Goal: Task Accomplishment & Management: Complete application form

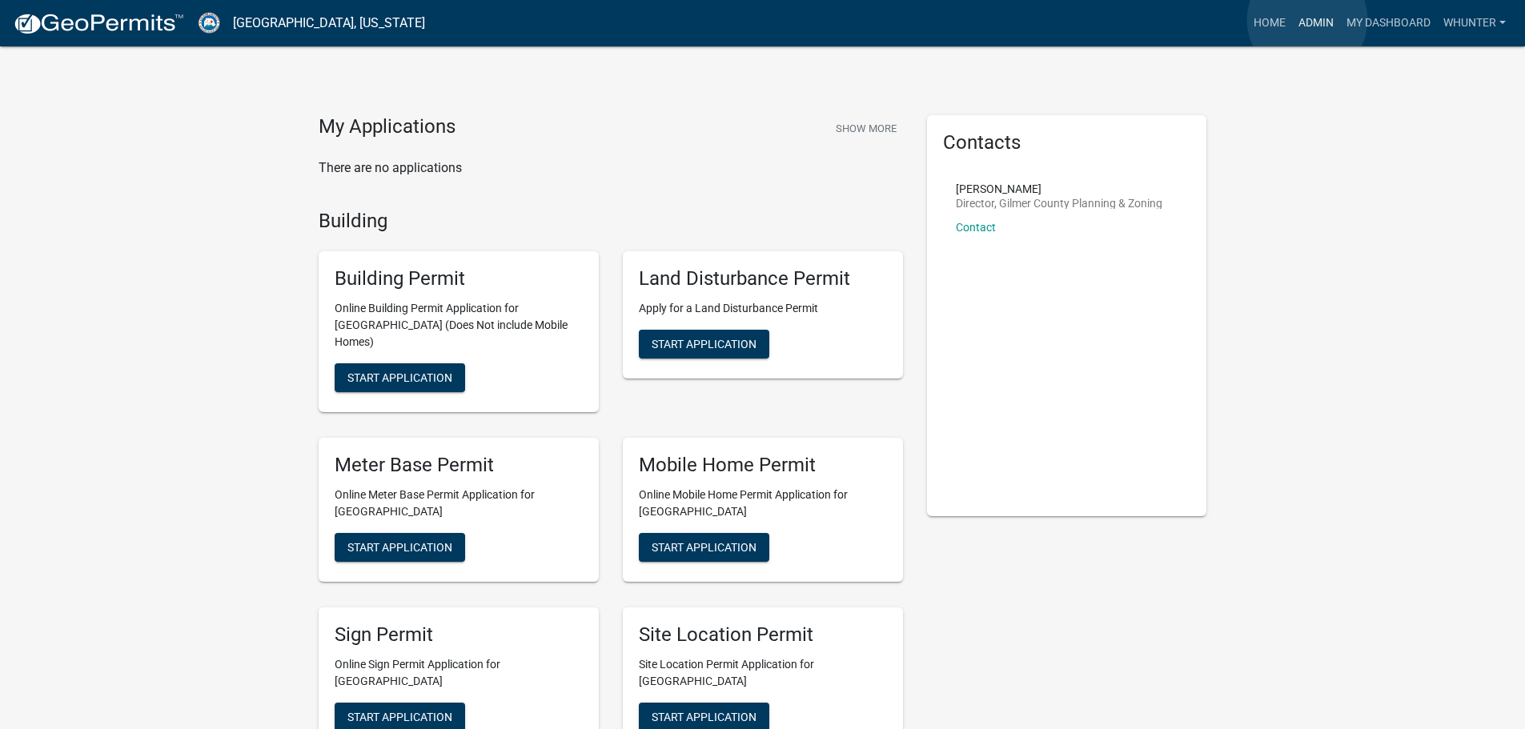
click at [1307, 20] on link "Admin" at bounding box center [1316, 23] width 48 height 30
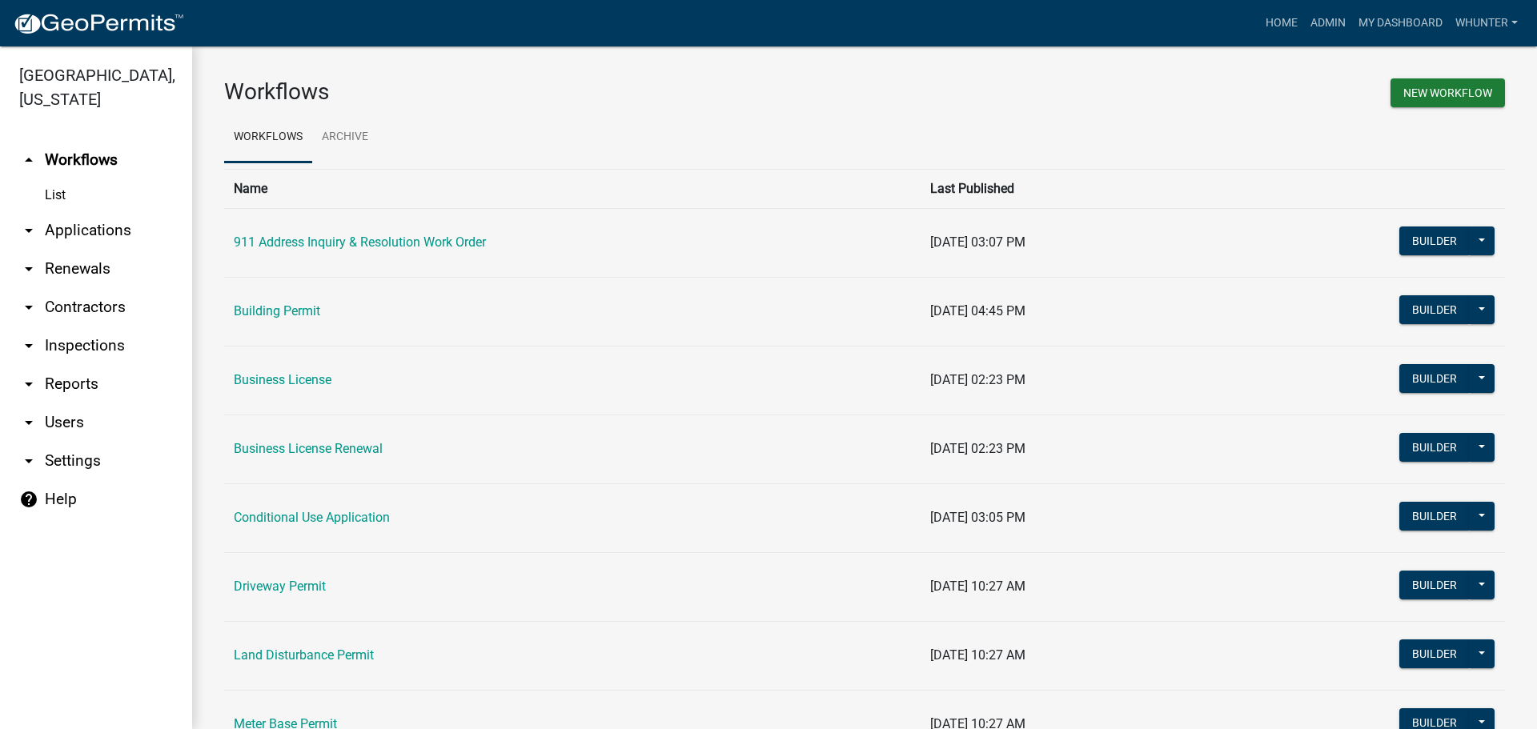
drag, startPoint x: 94, startPoint y: 228, endPoint x: 99, endPoint y: 248, distance: 20.6
click at [94, 228] on link "arrow_drop_down Applications" at bounding box center [96, 230] width 192 height 38
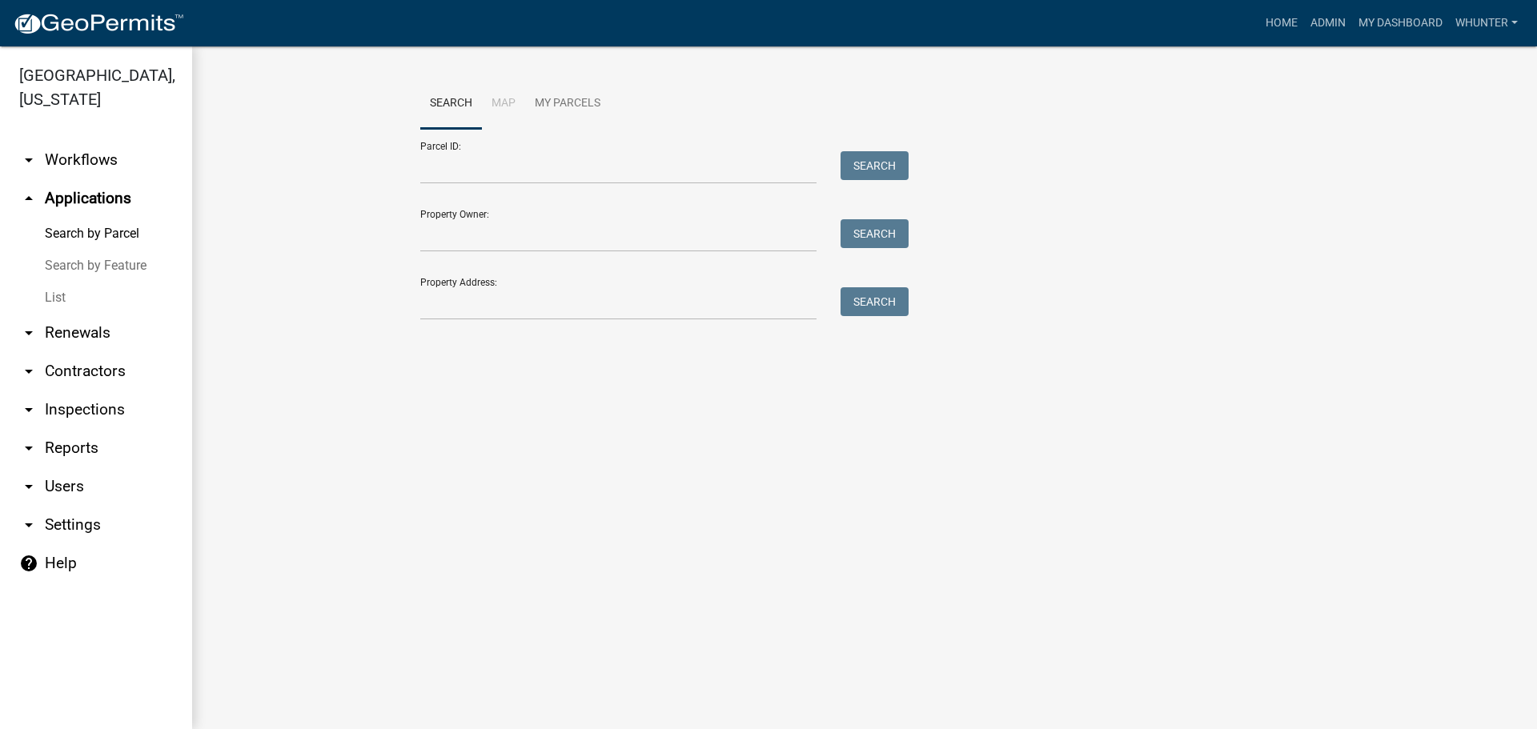
click at [106, 295] on link "List" at bounding box center [96, 298] width 192 height 32
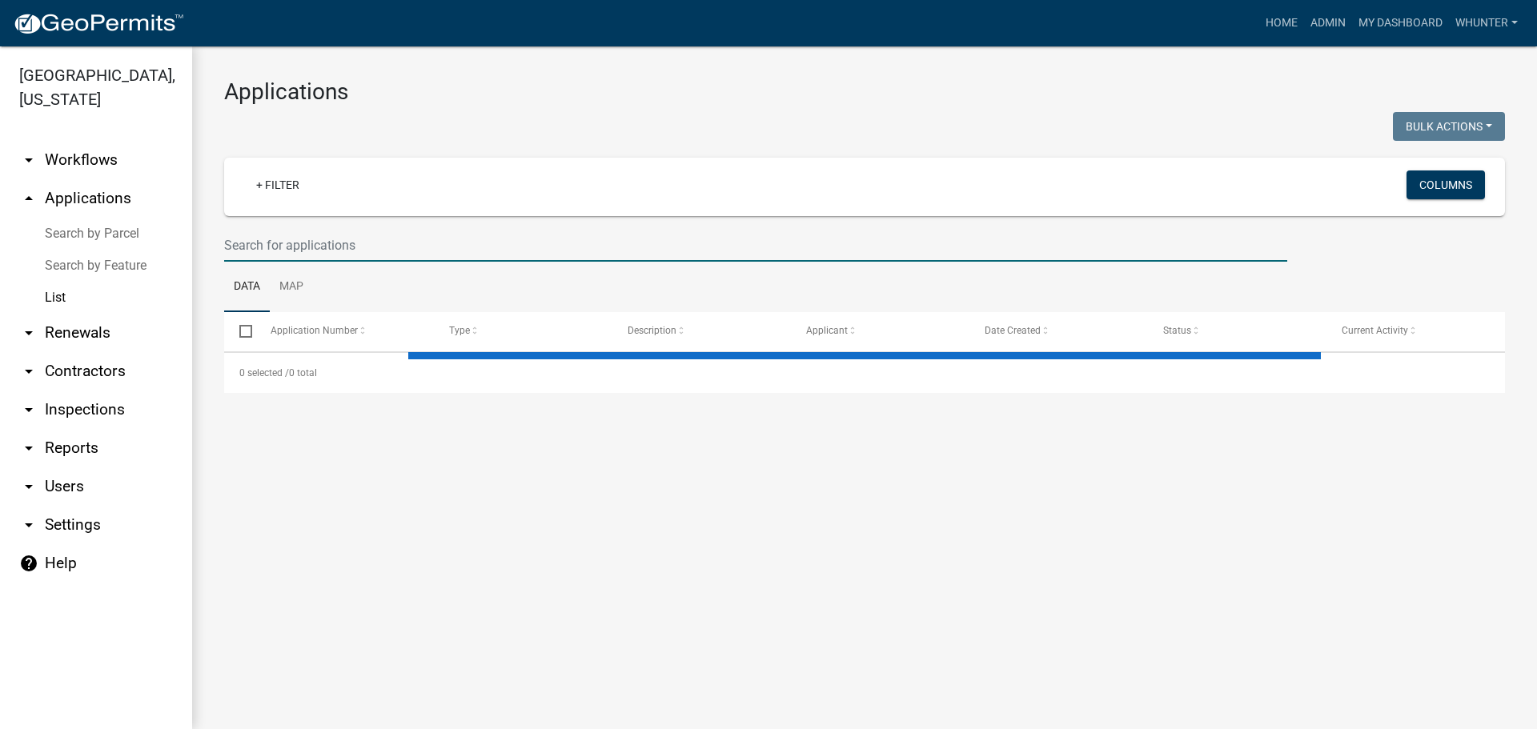
click at [304, 243] on input "text" at bounding box center [755, 245] width 1063 height 33
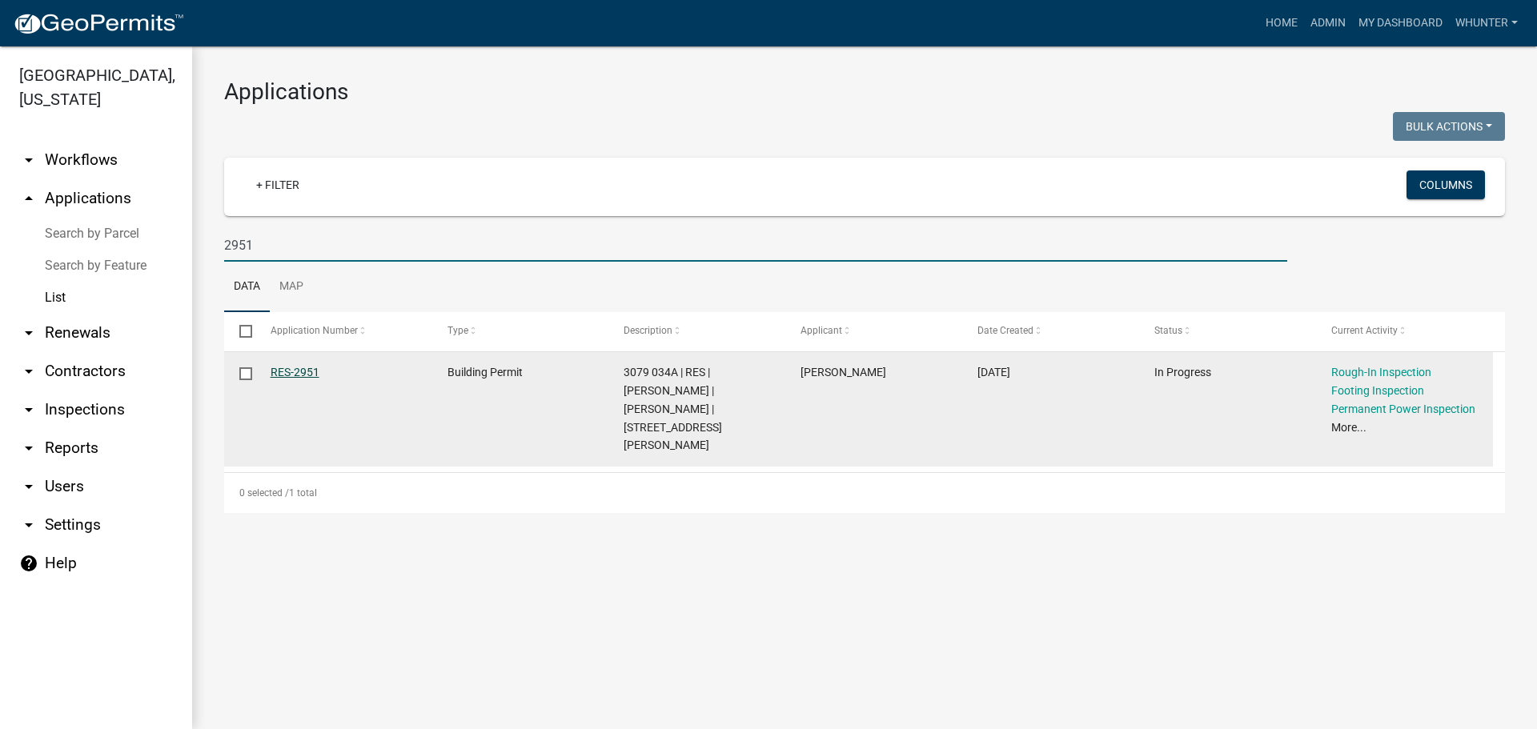
type input "2951"
click at [308, 370] on link "RES-2951" at bounding box center [295, 372] width 49 height 13
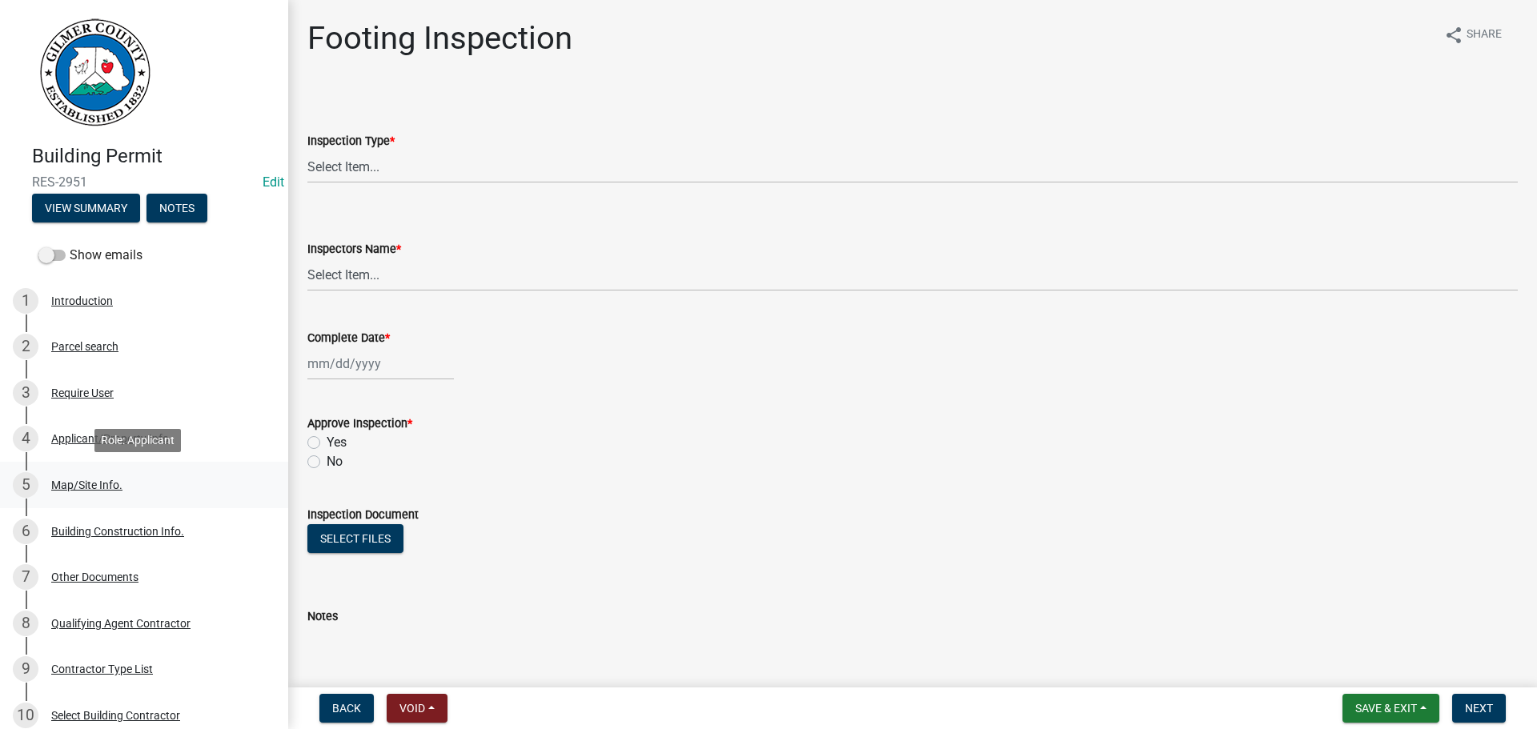
click at [118, 486] on div "Map/Site Info." at bounding box center [86, 484] width 71 height 11
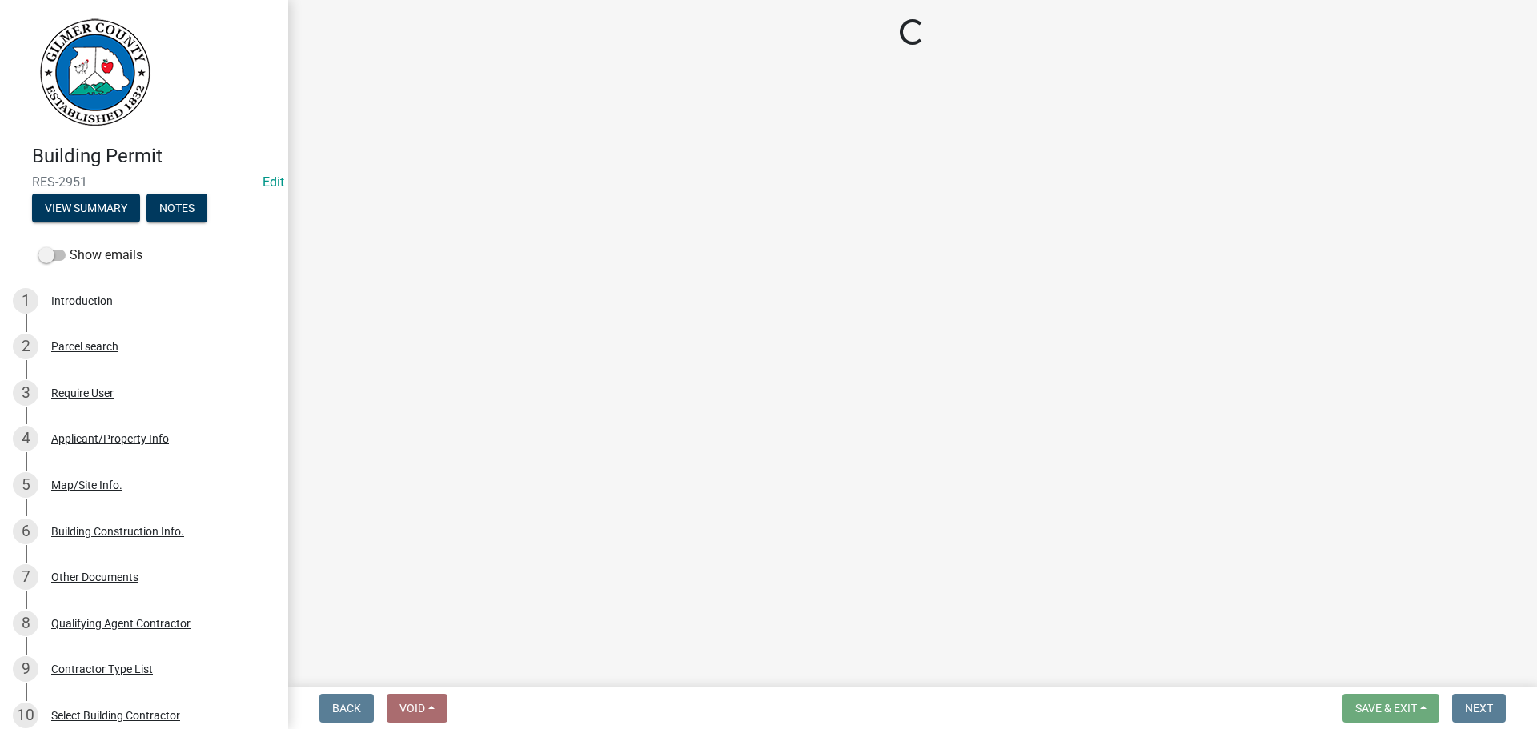
select select "6d3c22a4-bb85-4608-b1e4-8a8b34b9a216"
select select "92a37e23-3b7d-408e-b3c7-0afbe39b0942"
select select "c9feaa94-b03b-4165-97cf-90fdf63947c5"
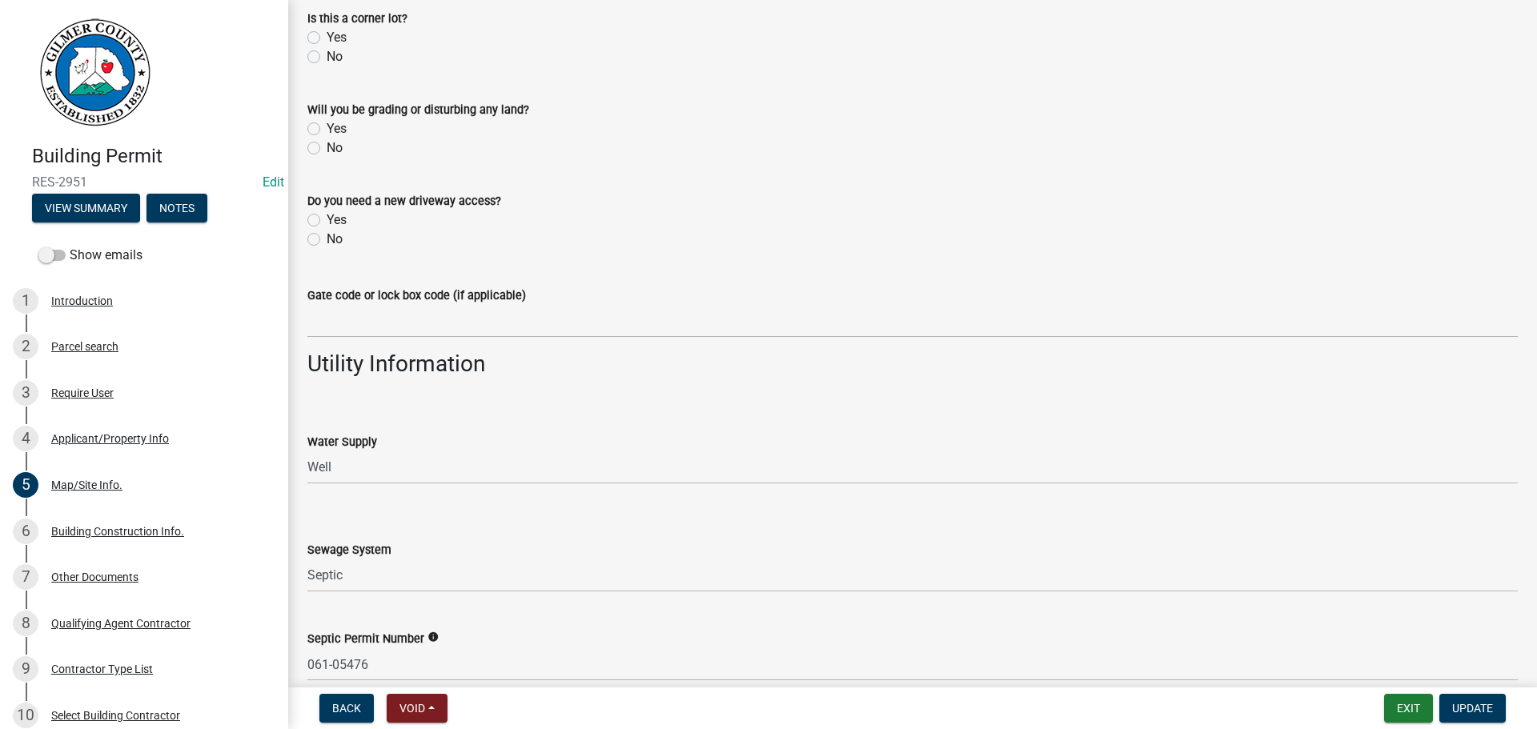
scroll to position [1304, 0]
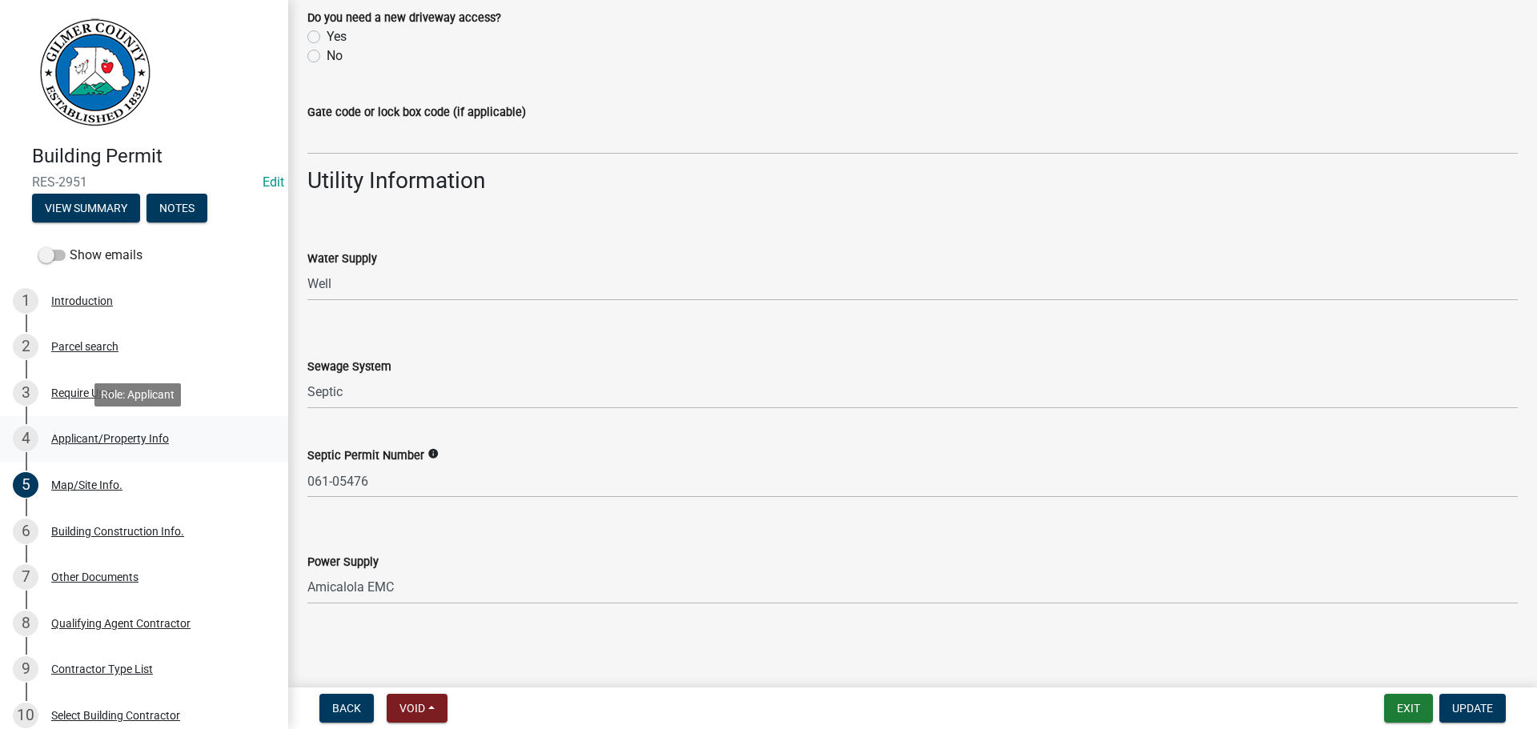
click at [150, 451] on div "4 Applicant/Property Info" at bounding box center [138, 439] width 250 height 26
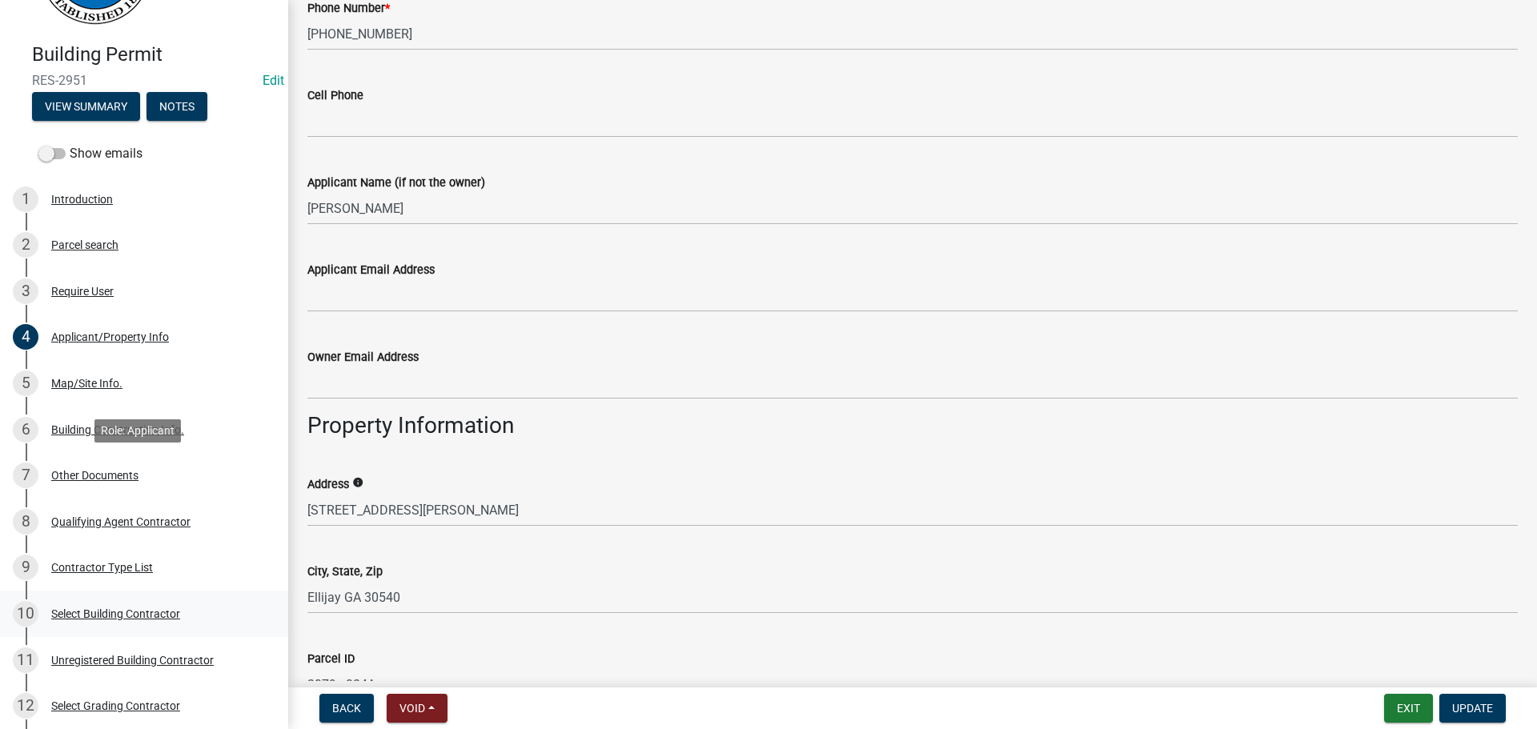
scroll to position [480, 0]
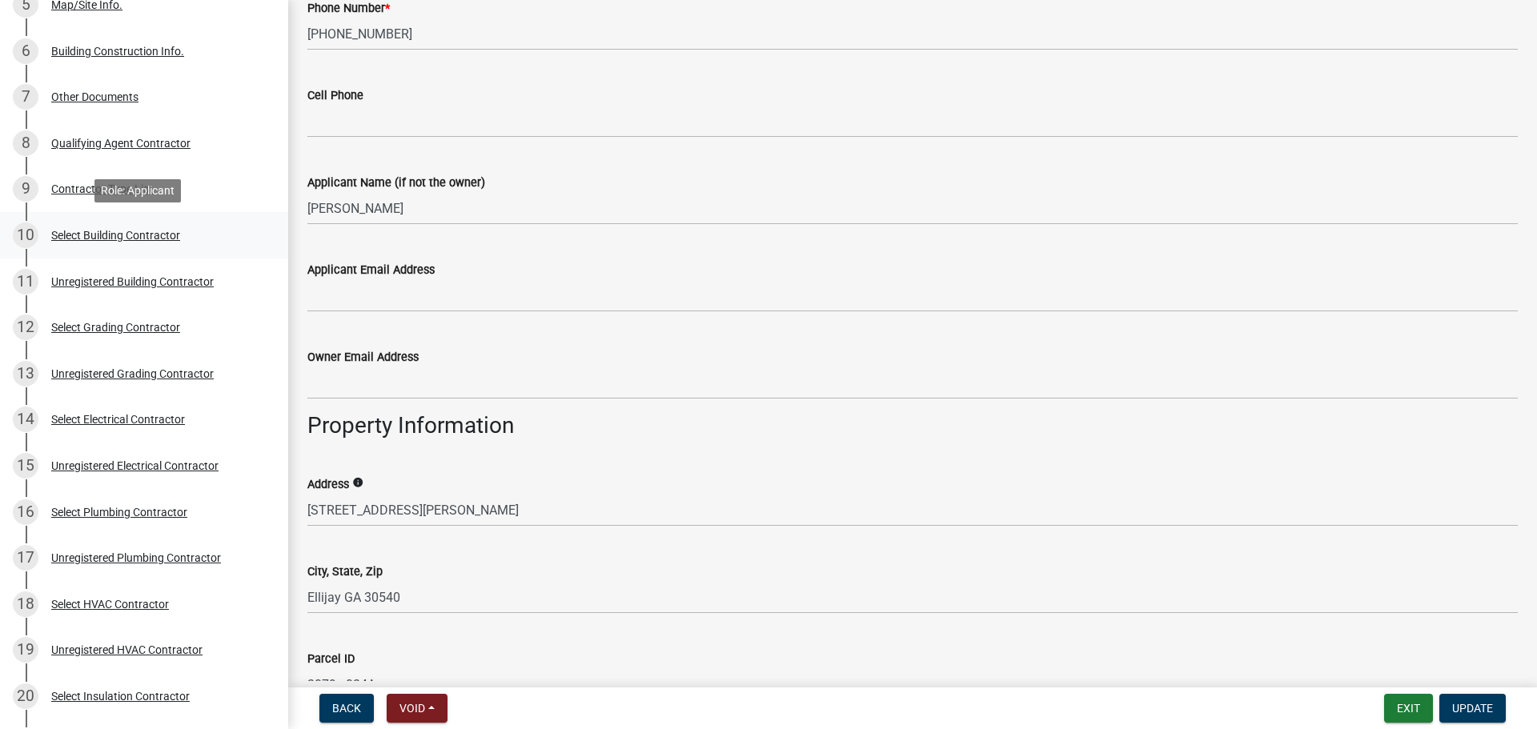
click at [124, 234] on div "Select Building Contractor" at bounding box center [115, 235] width 129 height 11
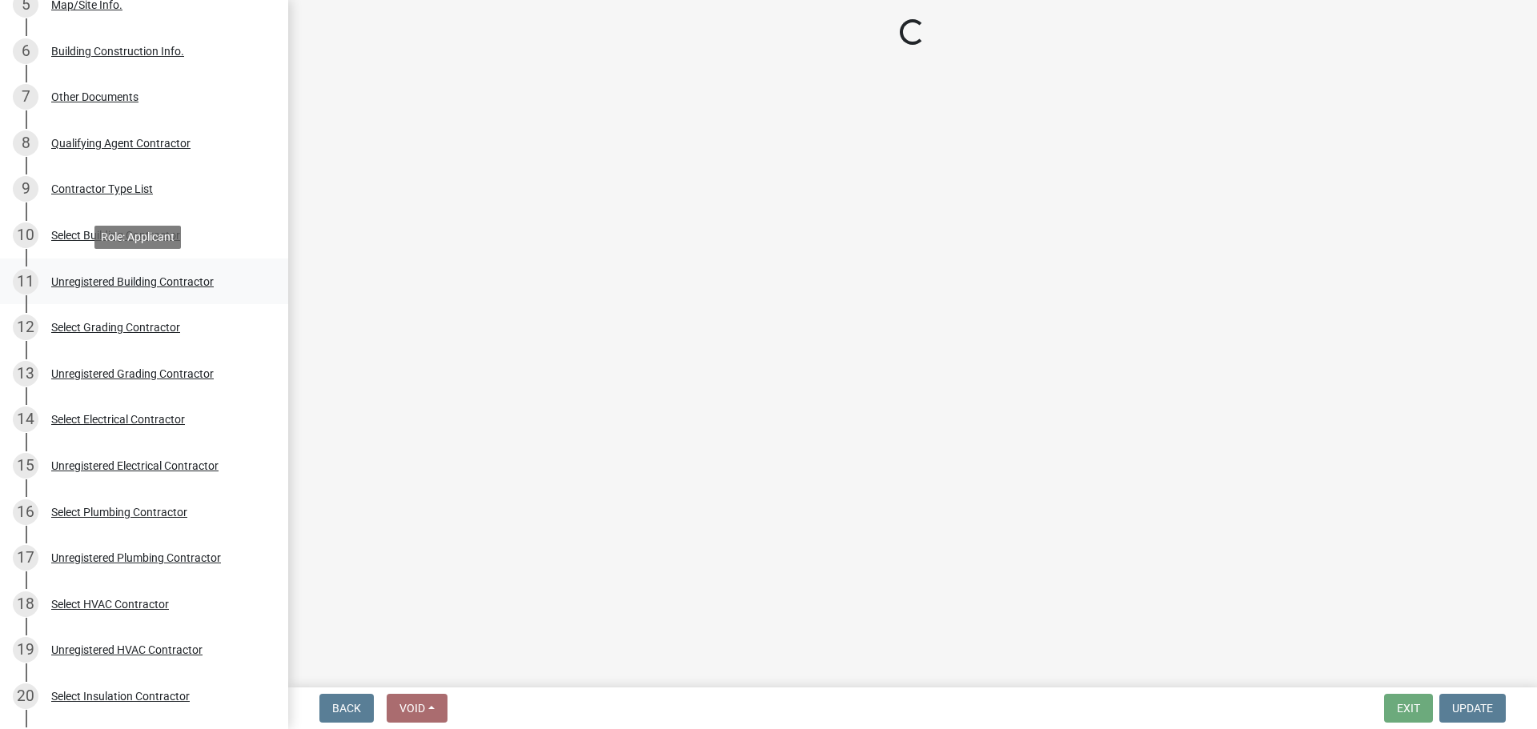
click at [132, 269] on div "11 Unregistered Building Contractor" at bounding box center [138, 282] width 250 height 26
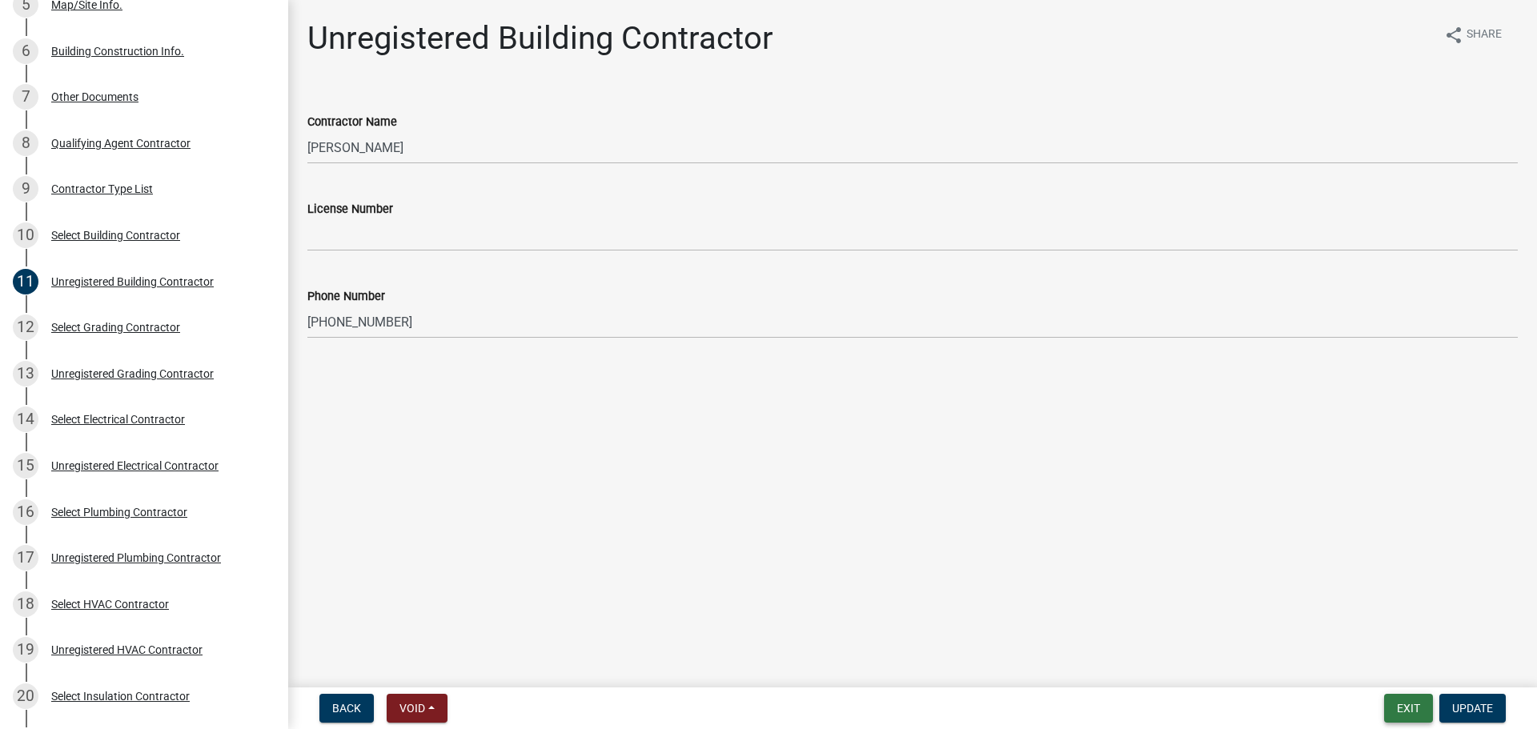
click at [1402, 703] on button "Exit" at bounding box center [1408, 708] width 49 height 29
